Goal: Transaction & Acquisition: Purchase product/service

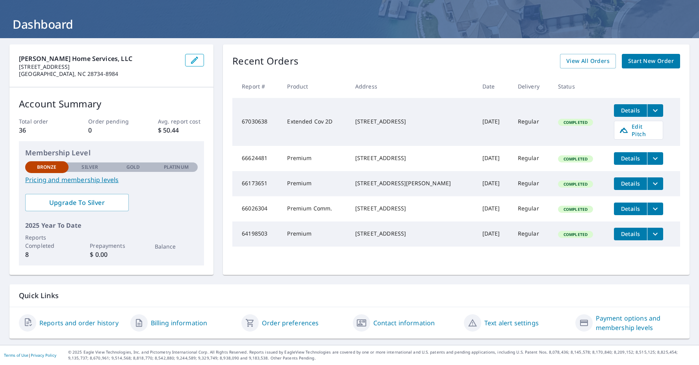
scroll to position [34, 0]
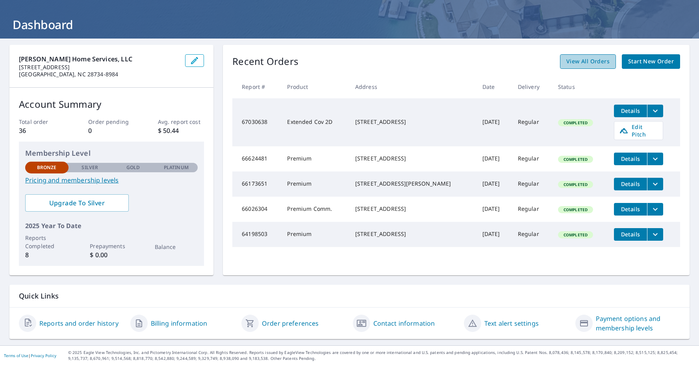
click at [591, 61] on span "View All Orders" at bounding box center [587, 62] width 43 height 10
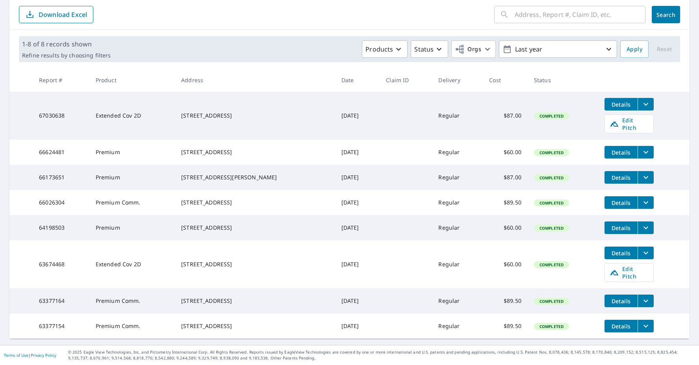
scroll to position [91, 0]
click at [609, 44] on icon "button" at bounding box center [608, 48] width 9 height 9
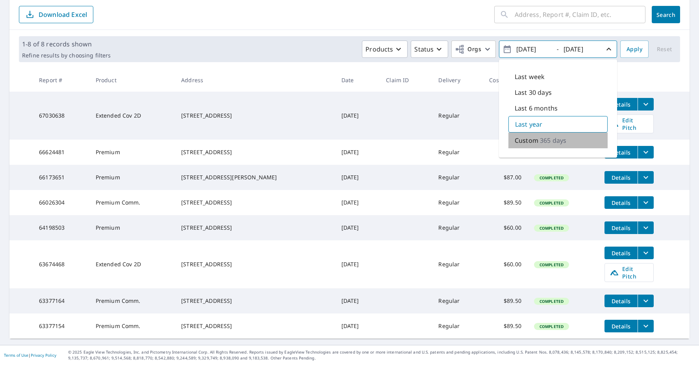
click at [539, 133] on div "Custom 365 days" at bounding box center [557, 141] width 99 height 16
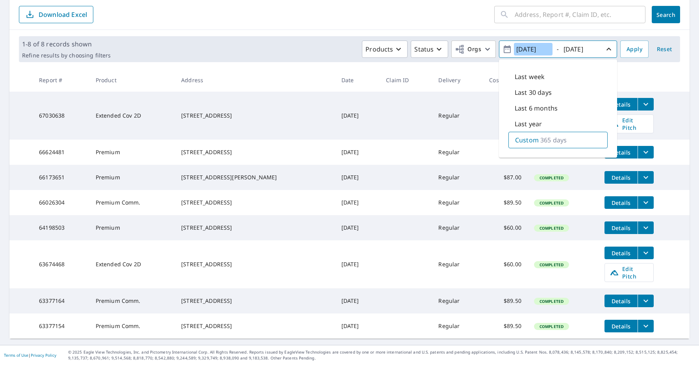
click at [532, 43] on input "[DATE]" at bounding box center [533, 49] width 39 height 13
click at [531, 43] on input "[DATE]" at bounding box center [533, 49] width 39 height 13
click at [551, 117] on div "Last year" at bounding box center [557, 124] width 99 height 16
click at [551, 117] on div "Last year" at bounding box center [557, 124] width 99 height 17
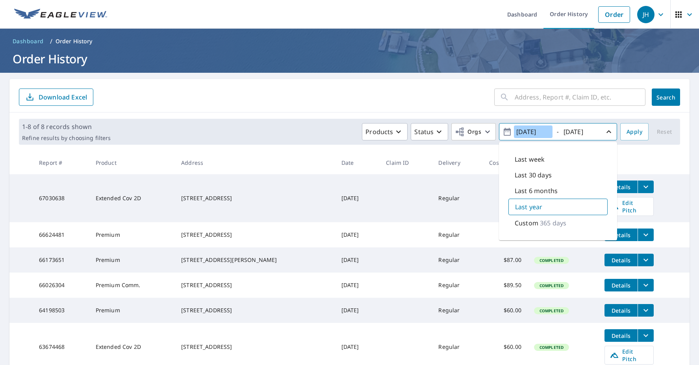
scroll to position [0, 0]
click at [525, 12] on link "Dashboard" at bounding box center [522, 14] width 43 height 29
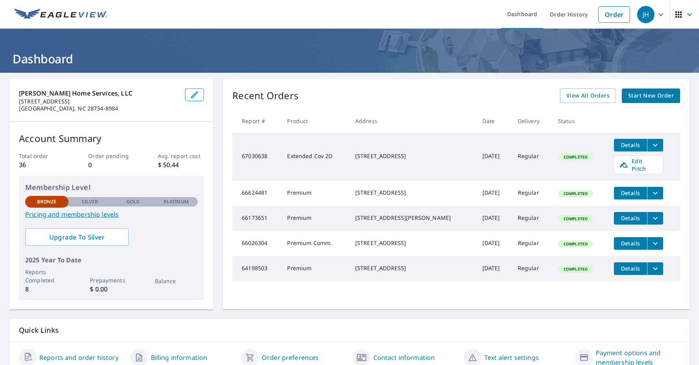
click at [637, 97] on span "Start New Order" at bounding box center [651, 96] width 46 height 10
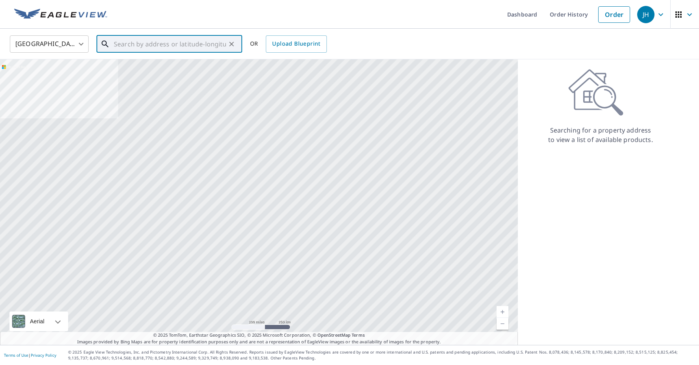
click at [177, 47] on input "text" at bounding box center [170, 44] width 112 height 22
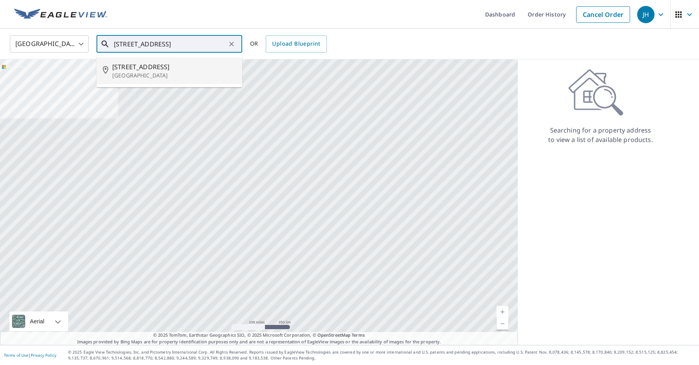
click at [161, 68] on span "[STREET_ADDRESS]" at bounding box center [174, 66] width 124 height 9
type input "[STREET_ADDRESS]"
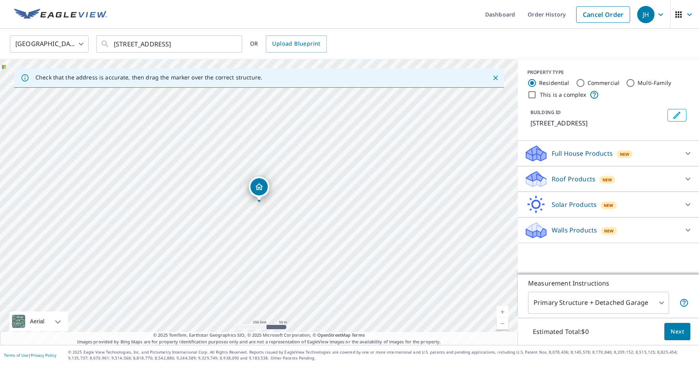
click at [573, 179] on p "Roof Products" at bounding box center [573, 178] width 44 height 9
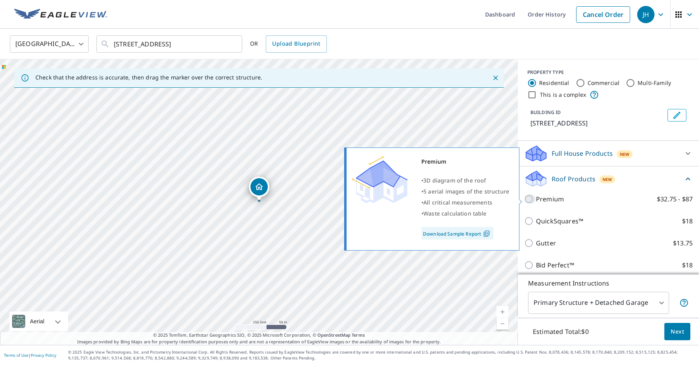
click at [530, 200] on input "Premium $32.75 - $87" at bounding box center [530, 198] width 12 height 9
checkbox input "true"
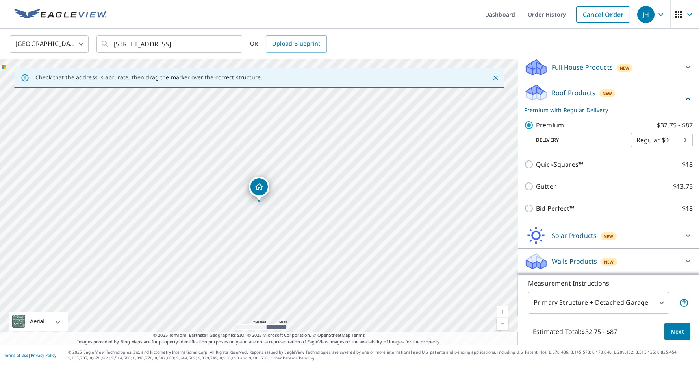
scroll to position [86, 0]
click at [678, 332] on span "Next" at bounding box center [676, 332] width 13 height 10
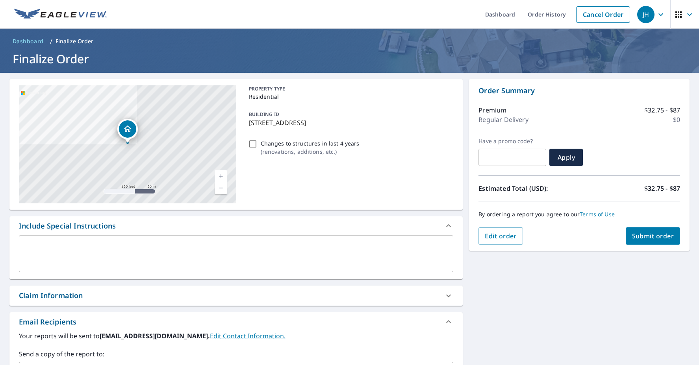
click at [660, 241] on button "Submit order" at bounding box center [652, 235] width 55 height 17
